Goal: Task Accomplishment & Management: Complete application form

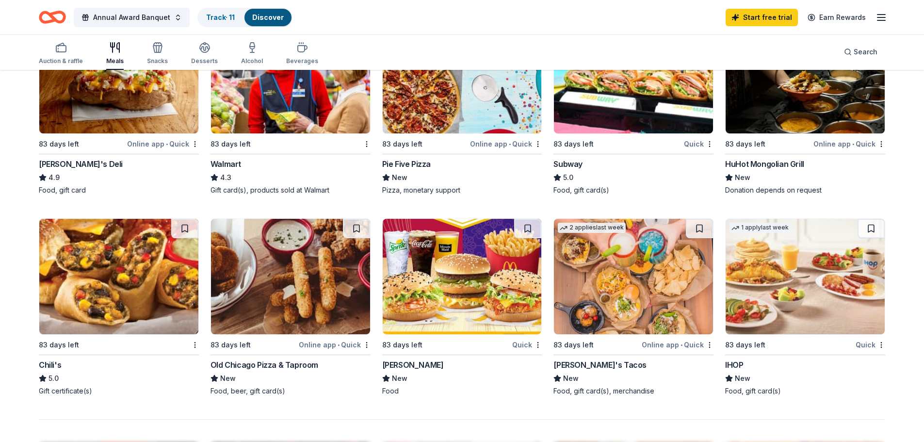
scroll to position [485, 0]
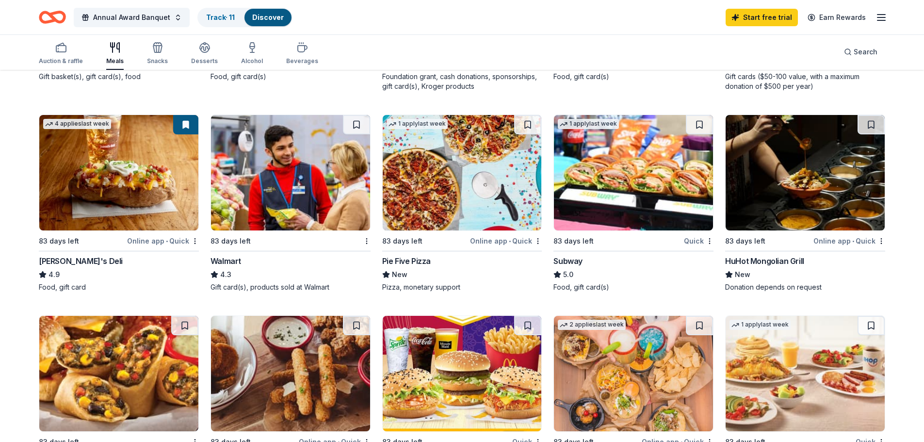
click at [844, 241] on div "Online app • Quick" at bounding box center [849, 241] width 72 height 12
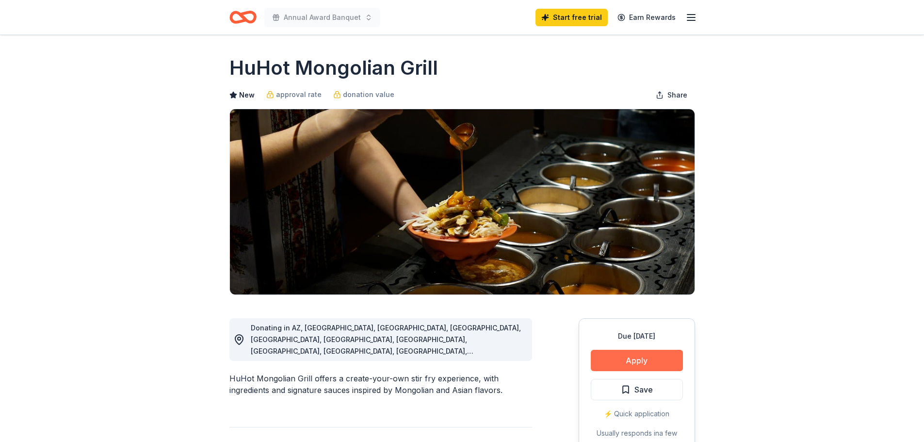
click at [626, 355] on button "Apply" at bounding box center [637, 360] width 92 height 21
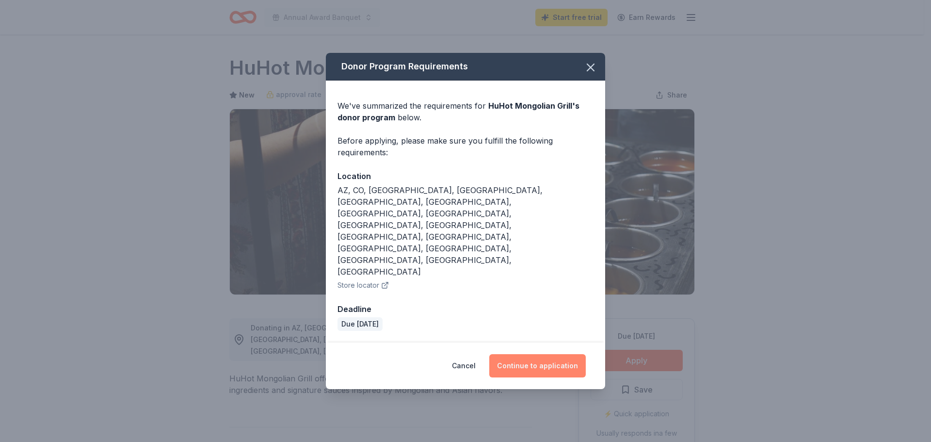
click at [540, 354] on button "Continue to application" at bounding box center [537, 365] width 97 height 23
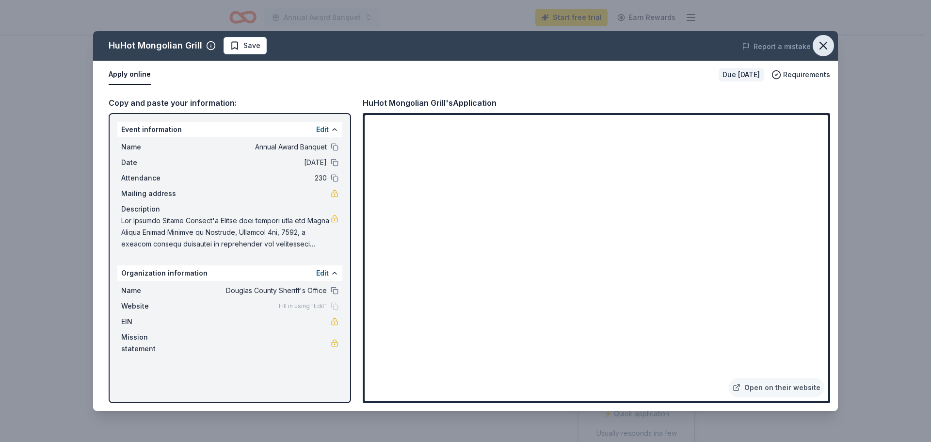
click at [821, 41] on icon "button" at bounding box center [824, 46] width 14 height 14
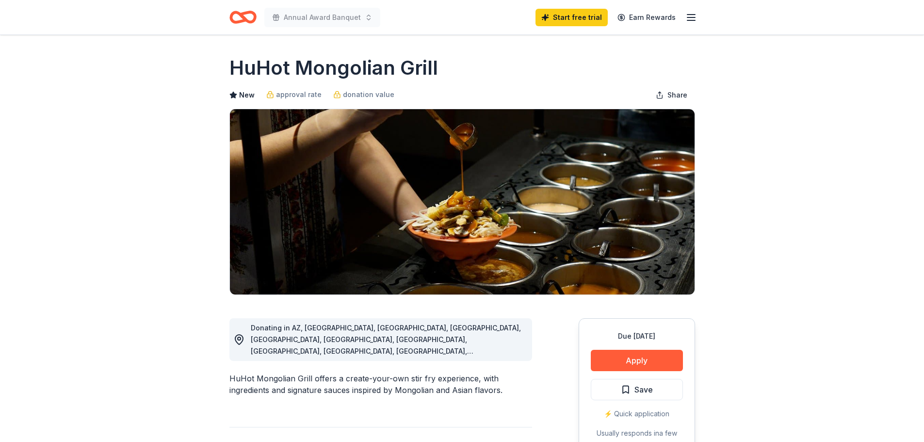
click at [241, 15] on icon "Home" at bounding box center [247, 17] width 15 height 10
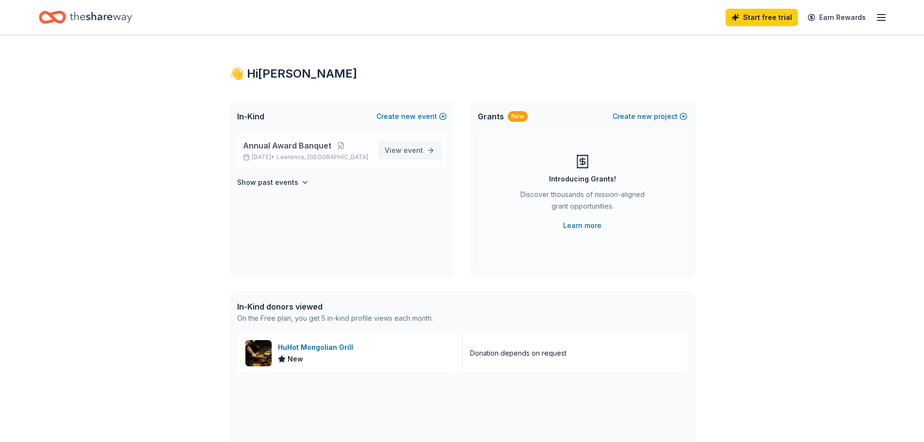
click at [390, 148] on span "View event" at bounding box center [404, 151] width 38 height 12
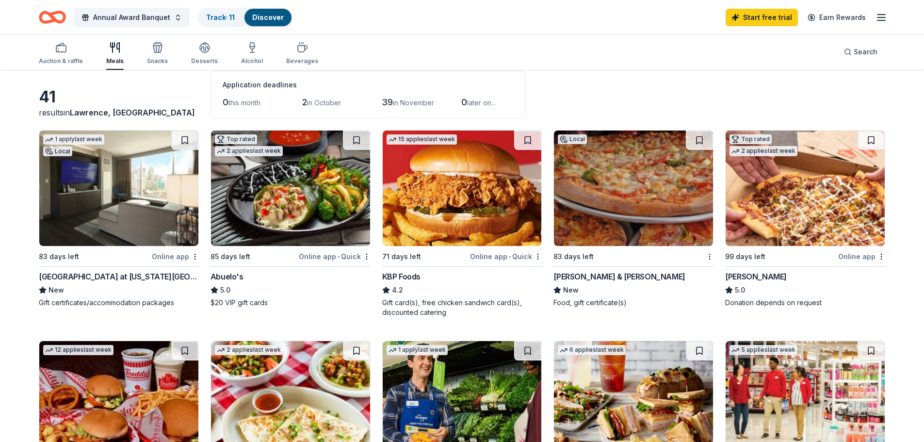
scroll to position [27, 0]
